Goal: Information Seeking & Learning: Check status

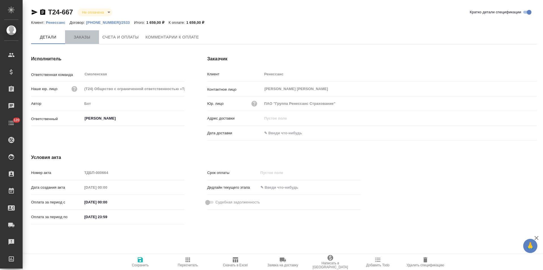
click at [85, 40] on span "Заказы" at bounding box center [82, 37] width 27 height 7
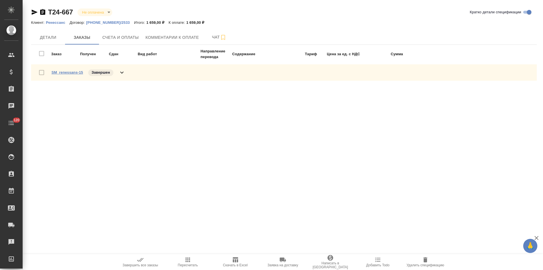
click at [78, 73] on link "SM_renessans-15" at bounding box center [68, 72] width 32 height 4
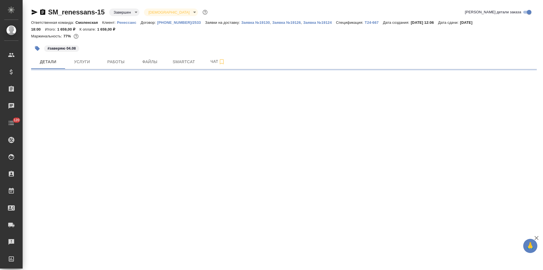
select select "RU"
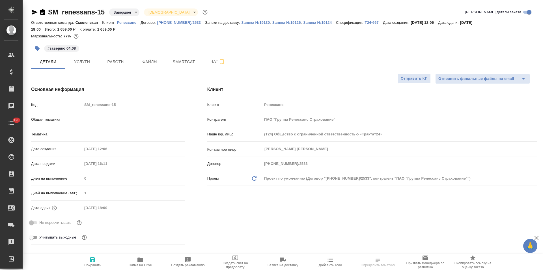
type textarea "x"
type input "Газизов Ринат"
type input "Козлова Мария"
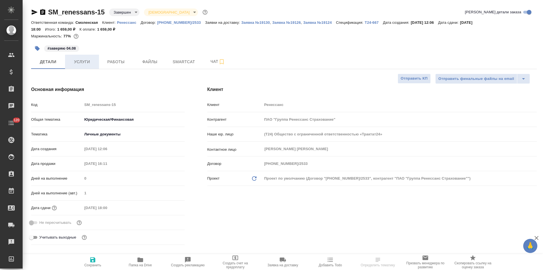
click at [75, 65] on button "Услуги" at bounding box center [82, 62] width 34 height 14
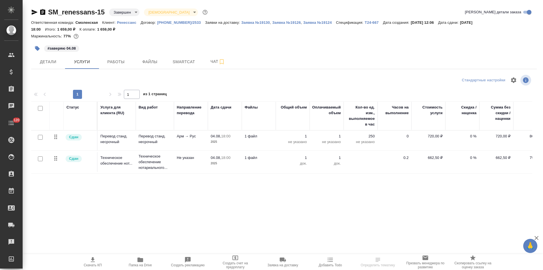
click at [96, 264] on span "Скачать КП" at bounding box center [93, 265] width 18 height 4
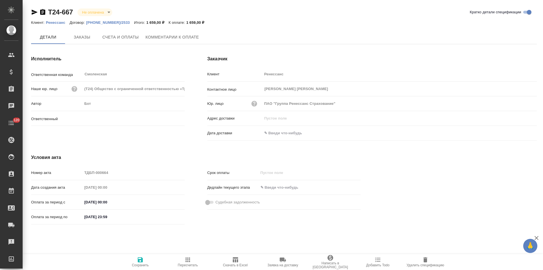
type input "[PERSON_NAME]"
click at [104, 23] on p "[PHONE_NUMBER]/2533" at bounding box center [110, 22] width 48 height 4
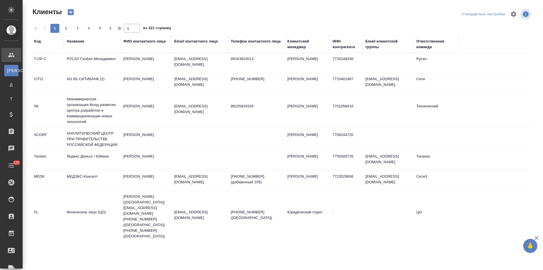
select select "RU"
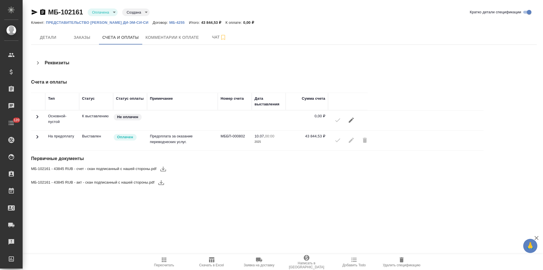
click at [37, 120] on icon at bounding box center [37, 116] width 7 height 7
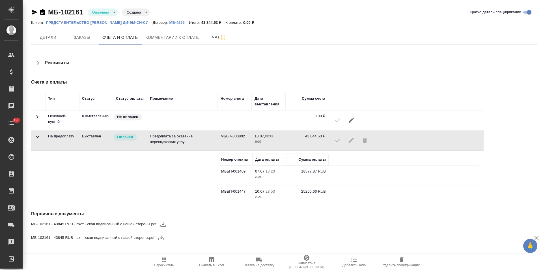
click at [37, 120] on icon at bounding box center [37, 116] width 7 height 7
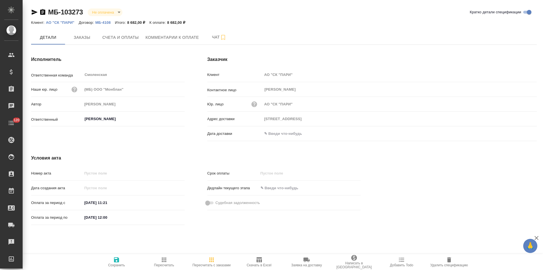
click at [102, 22] on p "МБ-4108" at bounding box center [105, 22] width 20 height 4
click at [71, 22] on p "АО "СК "ПАРИ"" at bounding box center [62, 22] width 33 height 4
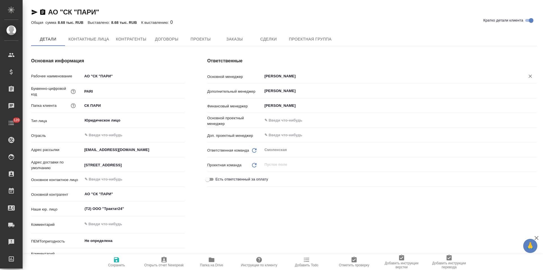
type textarea "x"
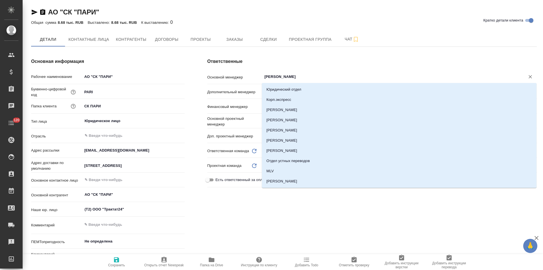
click at [304, 76] on input "[PERSON_NAME]" at bounding box center [390, 76] width 252 height 7
type textarea "x"
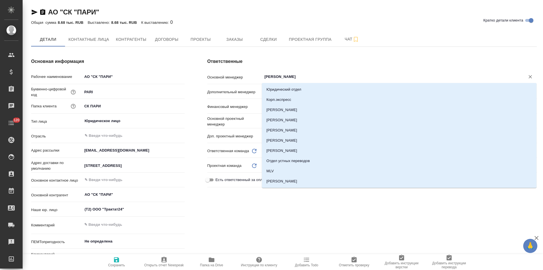
type input "ш"
type textarea "x"
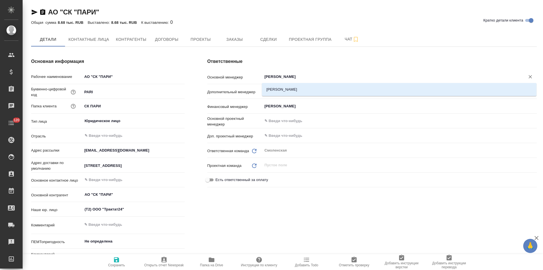
type input "[PERSON_NAME]"
click at [299, 87] on li "[PERSON_NAME]" at bounding box center [399, 89] width 275 height 10
type textarea "x"
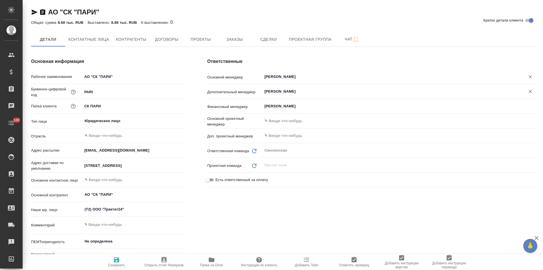
click at [530, 90] on icon "Очистить" at bounding box center [531, 92] width 6 height 6
type input "Шульгина Анна"
type textarea "x"
click at [118, 261] on icon "button" at bounding box center [116, 259] width 5 height 5
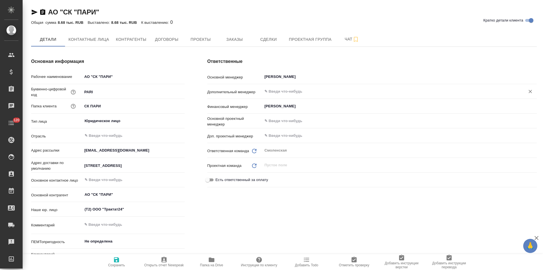
type textarea "x"
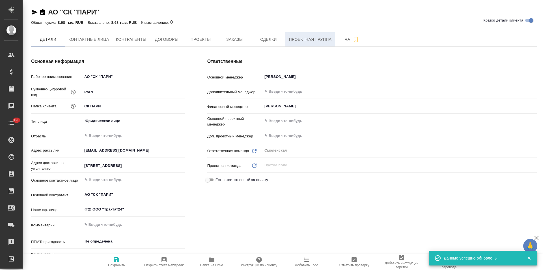
type textarea "x"
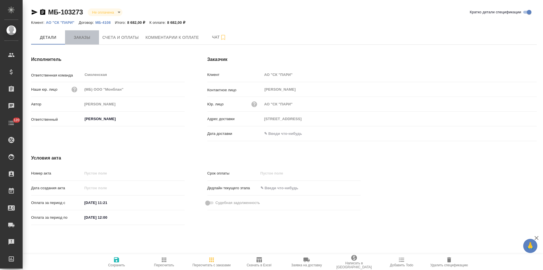
click at [83, 40] on span "Заказы" at bounding box center [82, 37] width 27 height 7
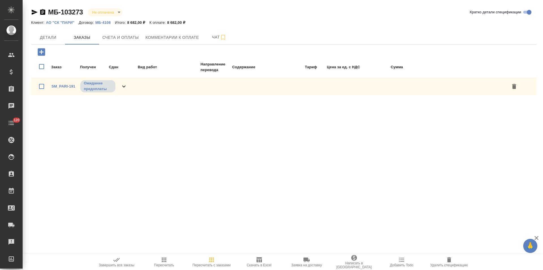
click at [128, 84] on div "SM_PARI-191 Ожидание предоплаты" at bounding box center [284, 86] width 506 height 18
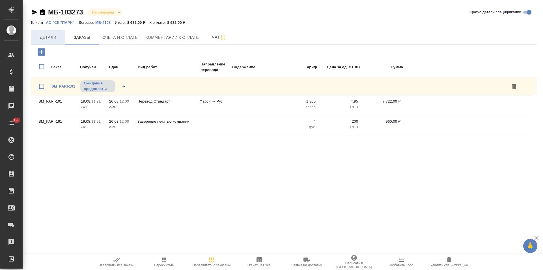
click at [50, 34] on span "Детали" at bounding box center [48, 37] width 27 height 7
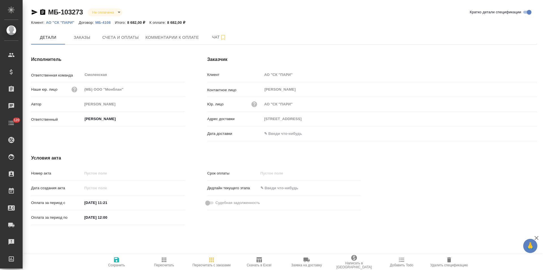
click at [42, 12] on icon "button" at bounding box center [42, 12] width 5 height 6
click at [128, 39] on span "Счета и оплаты" at bounding box center [120, 37] width 37 height 7
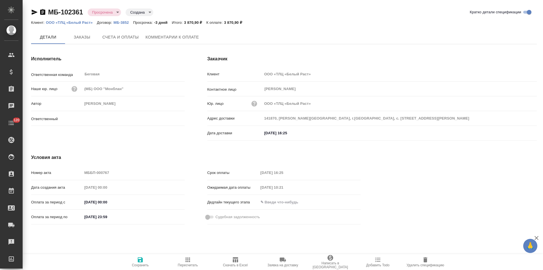
type input "Прохорова Анастасия"
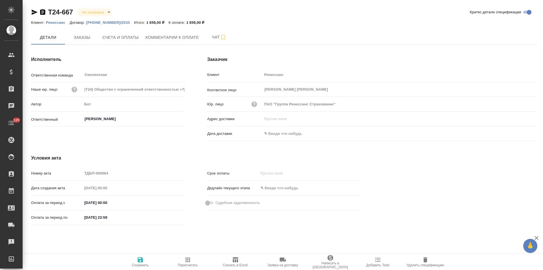
click at [117, 21] on p "[PHONE_NUMBER]/2533" at bounding box center [110, 22] width 48 height 4
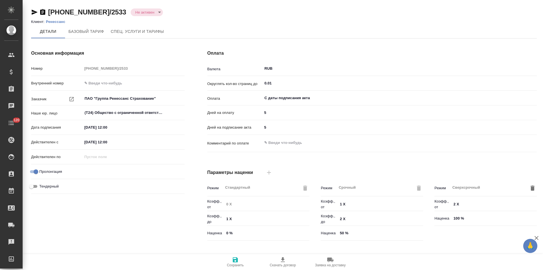
type input "Базовый ТП 2025"
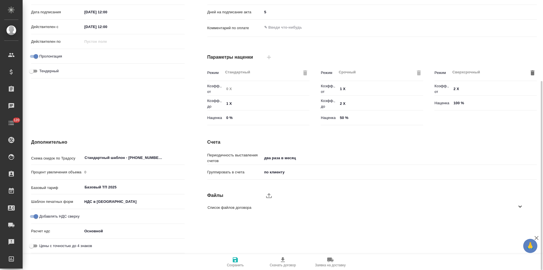
click at [520, 206] on icon at bounding box center [520, 207] width 3 height 2
click at [513, 224] on icon "button" at bounding box center [513, 222] width 7 height 7
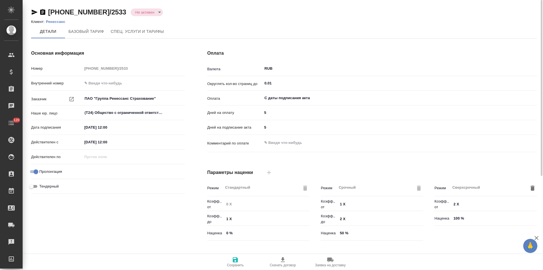
click at [61, 21] on p "Ренессанс" at bounding box center [58, 22] width 24 height 4
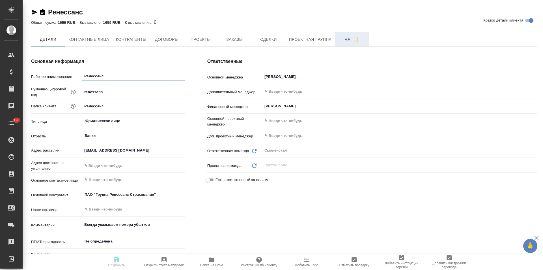
click at [343, 40] on span "Чат" at bounding box center [352, 39] width 27 height 7
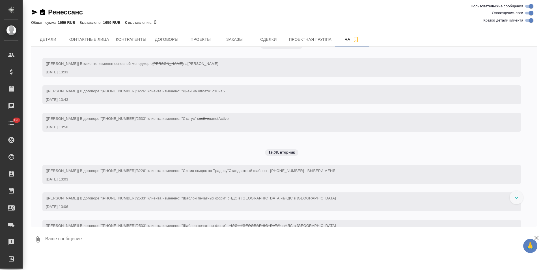
scroll to position [854, 0]
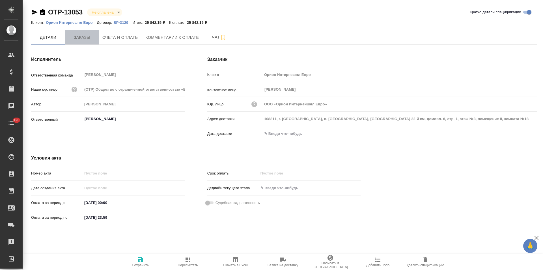
click at [85, 37] on span "Заказы" at bounding box center [82, 37] width 27 height 7
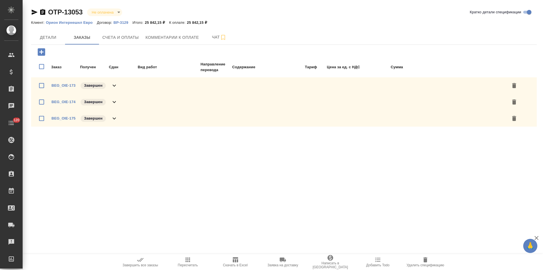
click at [119, 85] on div "BEG_OIE-173 Завершен" at bounding box center [284, 85] width 506 height 16
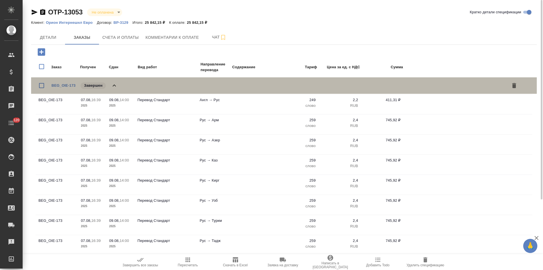
click at [118, 84] on icon at bounding box center [114, 85] width 7 height 7
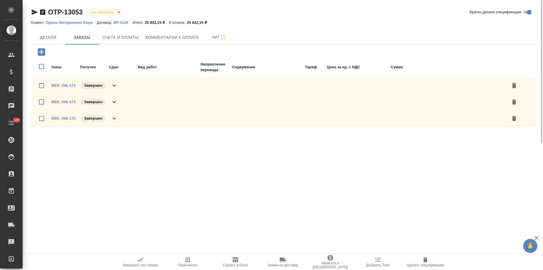
click at [115, 104] on icon at bounding box center [114, 102] width 7 height 7
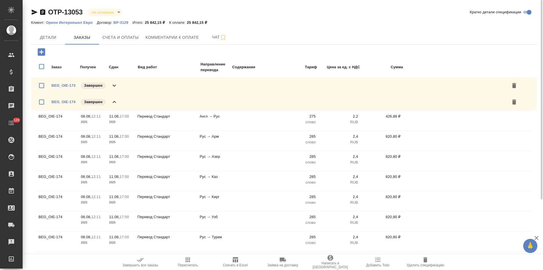
click at [117, 100] on icon at bounding box center [114, 102] width 7 height 7
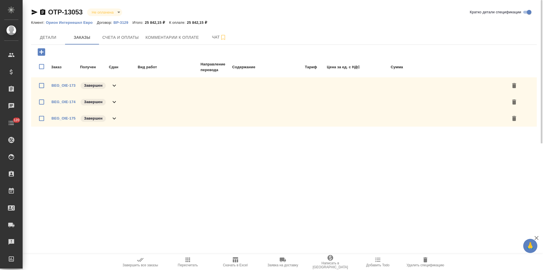
click at [118, 119] on div "BEG_OIE-175 Завершен" at bounding box center [284, 118] width 506 height 16
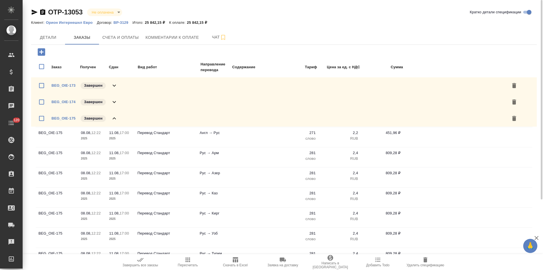
click at [114, 121] on icon at bounding box center [114, 118] width 7 height 7
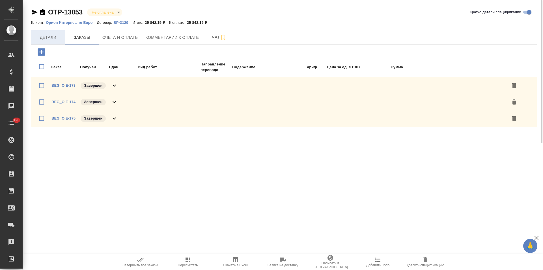
click at [53, 37] on span "Детали" at bounding box center [48, 37] width 27 height 7
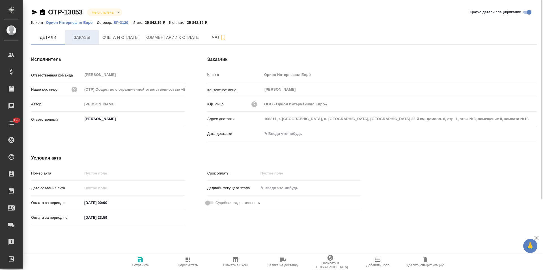
click at [76, 43] on button "Заказы" at bounding box center [82, 37] width 34 height 14
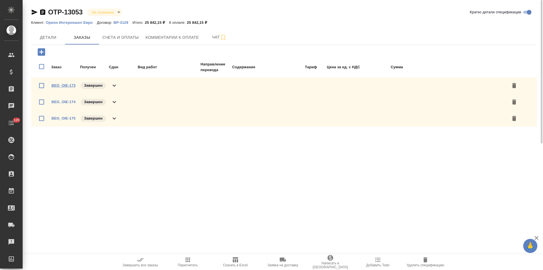
click at [68, 85] on link "BEG_OIE-173" at bounding box center [64, 85] width 24 height 4
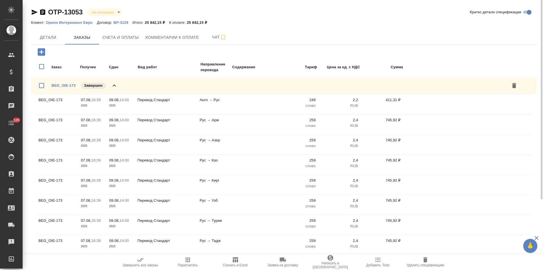
click at [110, 86] on div "BEG_OIE-173 Завершен" at bounding box center [85, 86] width 66 height 8
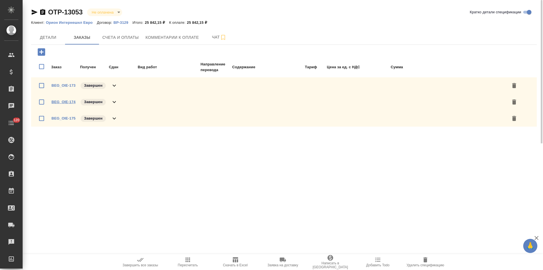
click at [70, 103] on link "BEG_OIE-174" at bounding box center [64, 102] width 24 height 4
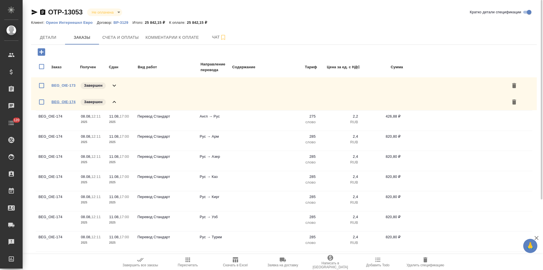
click at [75, 101] on link "BEG_OIE-174" at bounding box center [64, 102] width 24 height 4
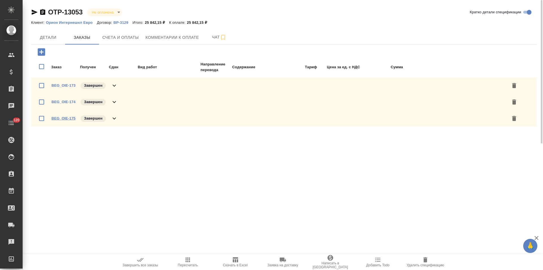
click at [68, 118] on link "BEG_OIE-175" at bounding box center [64, 118] width 24 height 4
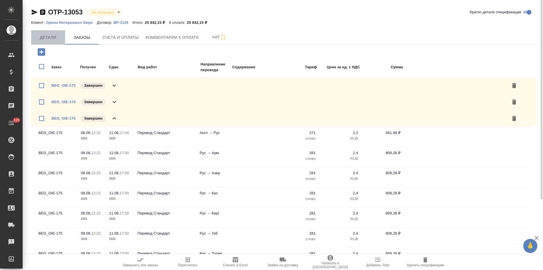
click at [52, 41] on button "Детали" at bounding box center [48, 37] width 34 height 14
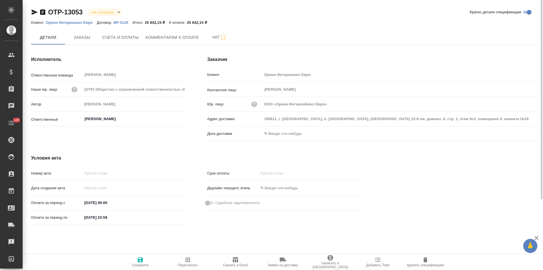
click at [121, 23] on p "ВР-3129" at bounding box center [123, 22] width 19 height 4
click at [44, 13] on icon "button" at bounding box center [42, 12] width 5 height 6
click at [235, 258] on icon "button" at bounding box center [235, 259] width 5 height 5
click at [127, 38] on span "Счета и оплаты" at bounding box center [120, 37] width 37 height 7
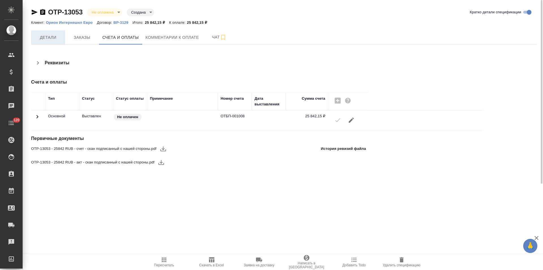
click at [54, 38] on span "Детали" at bounding box center [48, 37] width 27 height 7
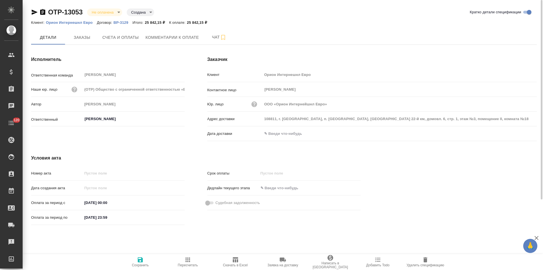
click at [301, 140] on div "Дата доставки" at bounding box center [372, 136] width 330 height 15
click at [297, 130] on input "text" at bounding box center [288, 133] width 50 height 8
click at [519, 134] on icon "button" at bounding box center [520, 133] width 7 height 7
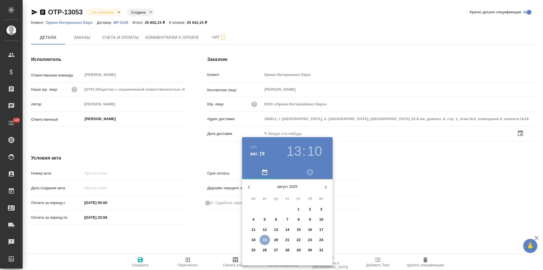
click at [266, 241] on p "19" at bounding box center [265, 240] width 4 height 6
type input "19.08.2025 13:10"
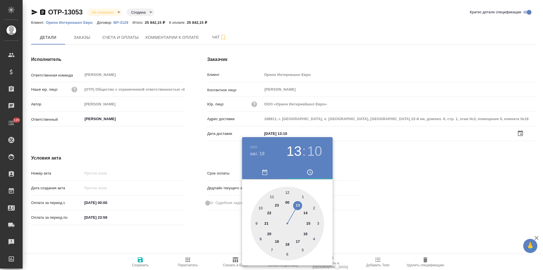
click at [218, 238] on div at bounding box center [271, 135] width 543 height 270
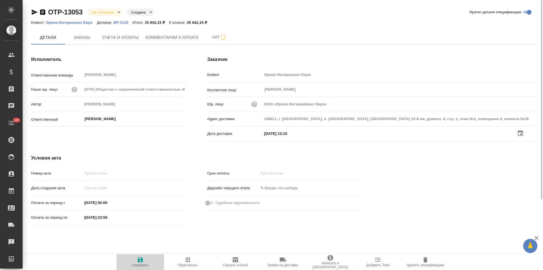
click at [139, 263] on span "Сохранить" at bounding box center [140, 265] width 17 height 4
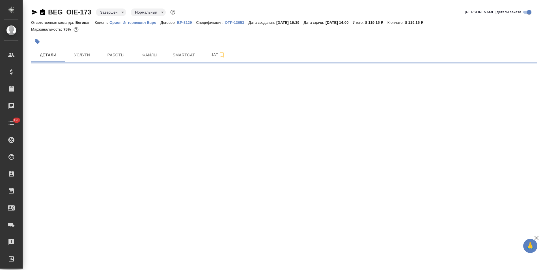
select select "RU"
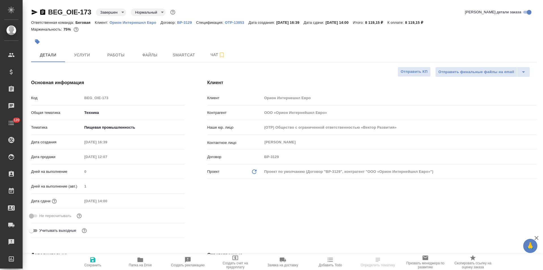
type textarea "x"
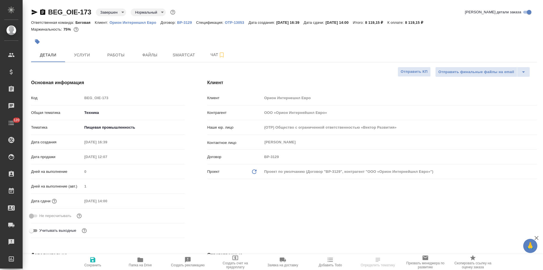
type textarea "x"
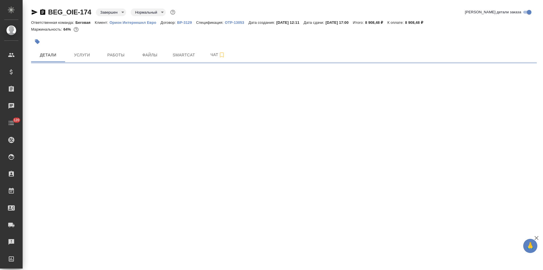
select select "RU"
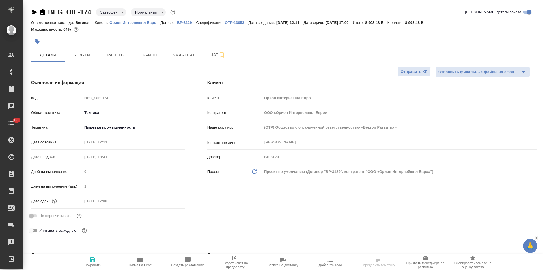
type textarea "x"
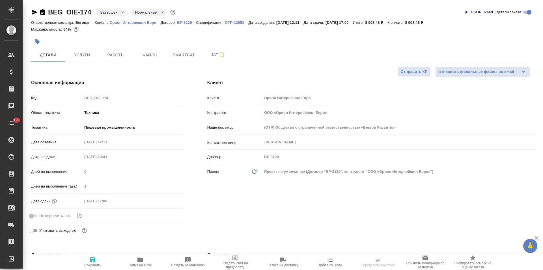
type textarea "x"
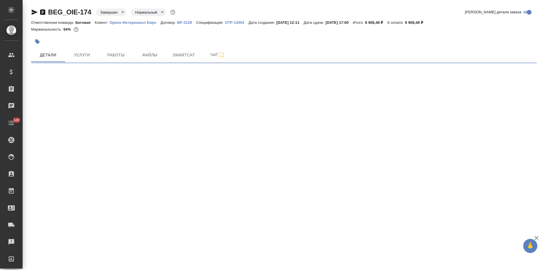
select select "RU"
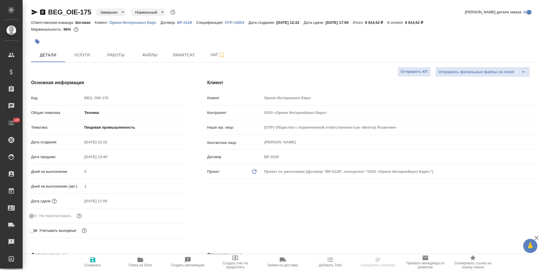
select select "RU"
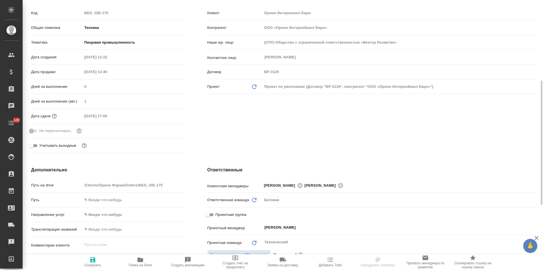
scroll to position [113, 0]
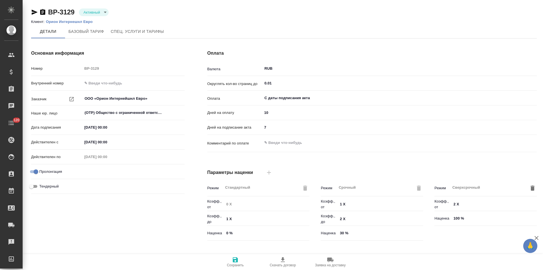
type input "1062 awatera + Marketing"
type input "Базовый ТП 2025"
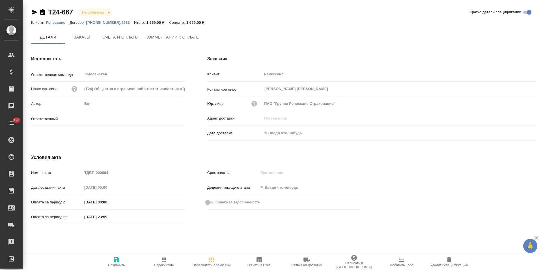
type input "[PERSON_NAME]"
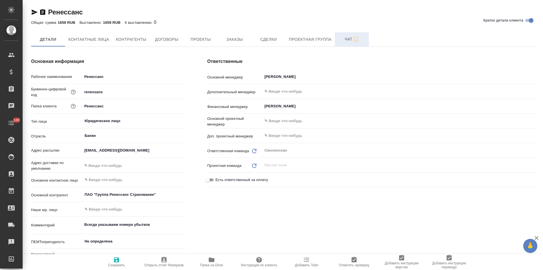
click at [343, 43] on button "Чат" at bounding box center [352, 39] width 34 height 14
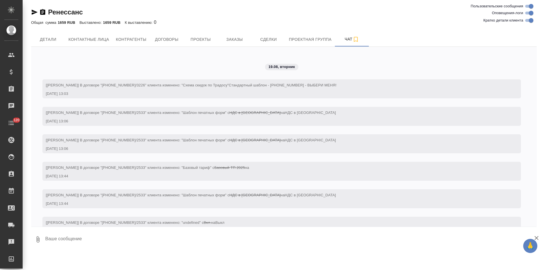
scroll to position [937, 0]
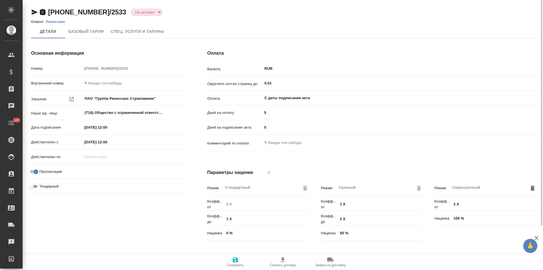
click at [42, 14] on icon "button" at bounding box center [42, 12] width 5 height 6
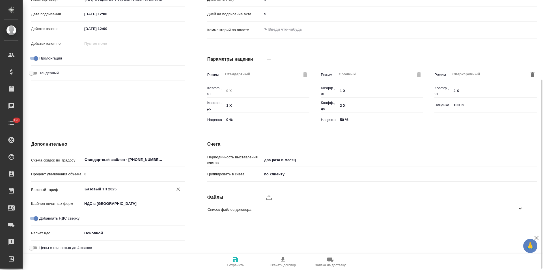
click at [123, 191] on input "Базовый ТП 2025" at bounding box center [124, 188] width 80 height 7
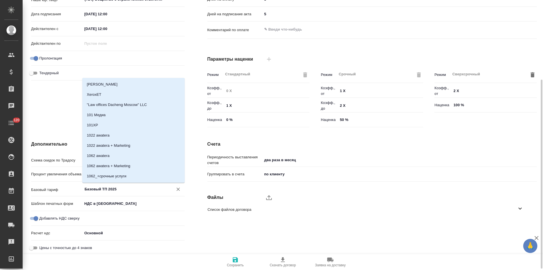
click at [178, 190] on icon "Очистить" at bounding box center [178, 189] width 6 height 6
click at [110, 203] on body "🙏 .cls-1 fill:#fff; AWATERA Левченко Юлия Клиенты Спецификации Заказы 0 Чаты 12…" at bounding box center [271, 135] width 543 height 270
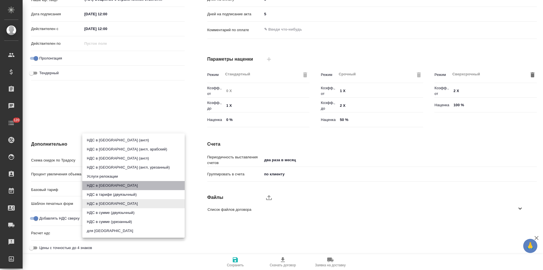
click at [109, 184] on li "НДС в тарифе" at bounding box center [133, 185] width 102 height 9
type input "russian"
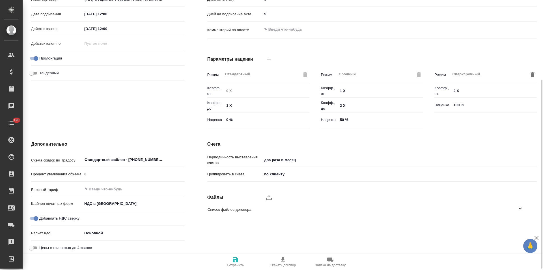
click at [32, 217] on input "Добавлять НДС сверху" at bounding box center [36, 218] width 20 height 7
checkbox input "false"
click at [236, 259] on icon "button" at bounding box center [235, 259] width 5 height 5
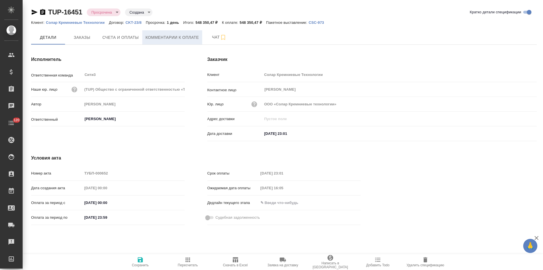
click at [173, 36] on span "Комментарии к оплате" at bounding box center [172, 37] width 53 height 7
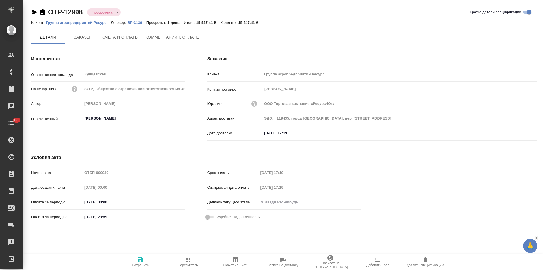
click at [185, 39] on span "Комментарии к оплате" at bounding box center [172, 37] width 53 height 7
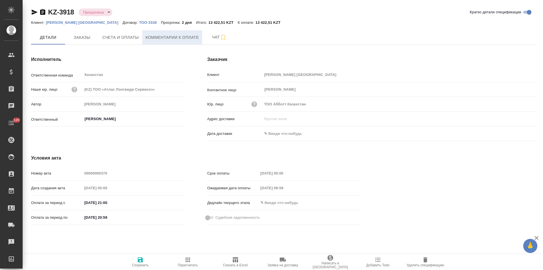
click at [160, 38] on span "Комментарии к оплате" at bounding box center [172, 37] width 53 height 7
click at [165, 39] on span "Комментарии к оплате" at bounding box center [172, 37] width 53 height 7
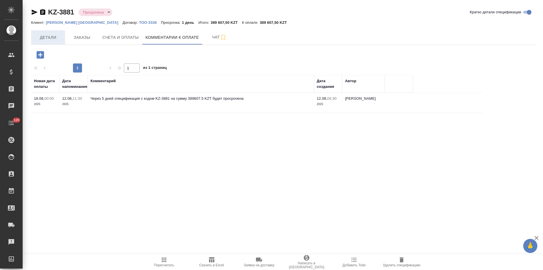
click at [52, 39] on span "Детали" at bounding box center [48, 37] width 27 height 7
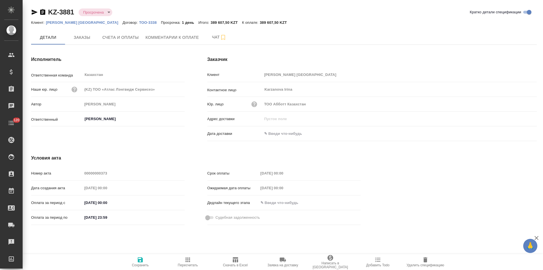
click at [34, 13] on icon "button" at bounding box center [35, 12] width 6 height 5
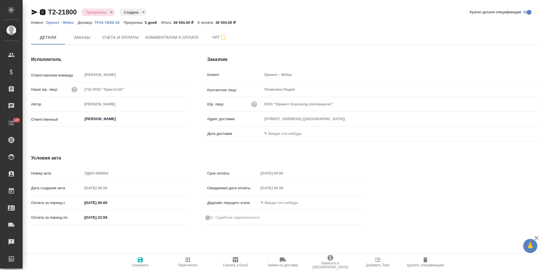
click at [42, 11] on icon "button" at bounding box center [42, 12] width 5 height 6
click at [159, 40] on span "Комментарии к оплате" at bounding box center [172, 37] width 53 height 7
click at [155, 39] on span "Комментарии к оплате" at bounding box center [172, 37] width 53 height 7
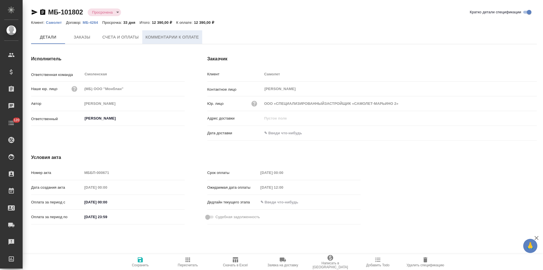
click at [175, 39] on span "Комментарии к оплате" at bounding box center [172, 37] width 53 height 7
